Goal: Task Accomplishment & Management: Manage account settings

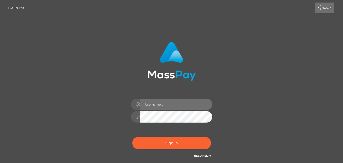
click at [156, 105] on input "text" at bounding box center [176, 103] width 72 height 11
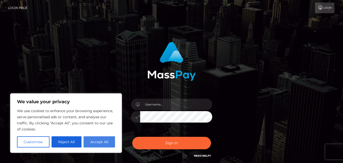
click at [92, 142] on button "Accept All" at bounding box center [98, 141] width 31 height 11
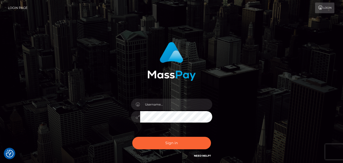
checkbox input "true"
click at [153, 102] on input "text" at bounding box center [176, 103] width 72 height 11
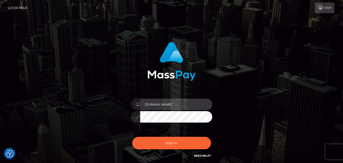
type input "[DOMAIN_NAME]"
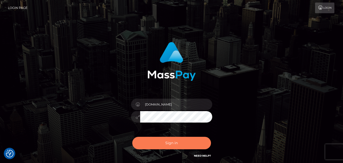
click at [179, 146] on button "Sign in" at bounding box center [171, 142] width 79 height 12
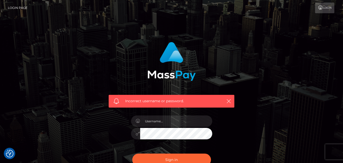
checkbox input "true"
click at [230, 101] on icon "button" at bounding box center [228, 100] width 5 height 5
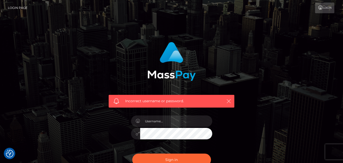
click at [229, 101] on icon "button" at bounding box center [228, 100] width 5 height 5
click at [225, 99] on div "Incorrect username or password." at bounding box center [172, 101] width 126 height 13
click at [230, 102] on icon "button" at bounding box center [228, 100] width 5 height 5
click at [230, 101] on icon "button" at bounding box center [228, 100] width 5 height 5
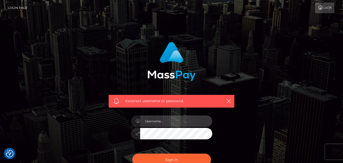
click at [188, 121] on input "text" at bounding box center [176, 120] width 72 height 11
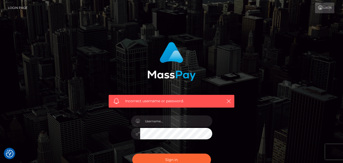
click at [322, 7] on icon at bounding box center [320, 8] width 5 height 4
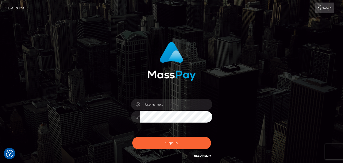
checkbox input "true"
click at [154, 102] on input "text" at bounding box center [176, 103] width 72 height 11
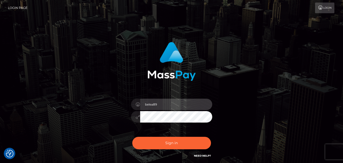
click at [170, 105] on input "belea89" at bounding box center [176, 103] width 72 height 11
type input "belea89@mail.ru"
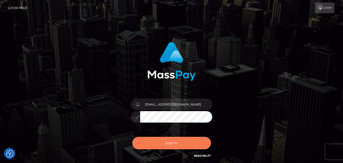
click at [179, 145] on button "Sign in" at bounding box center [171, 142] width 79 height 12
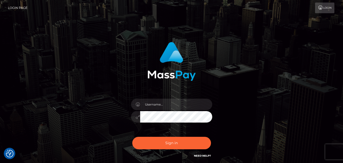
click at [202, 157] on h6 "Need Help?" at bounding box center [202, 155] width 17 height 4
click at [201, 154] on link "Need Help?" at bounding box center [202, 155] width 17 height 3
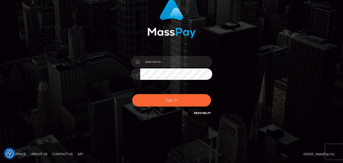
click at [60, 153] on link "Contact Us" at bounding box center [62, 154] width 24 height 8
click at [198, 30] on div at bounding box center [171, 16] width 133 height 43
